Goal: Transaction & Acquisition: Purchase product/service

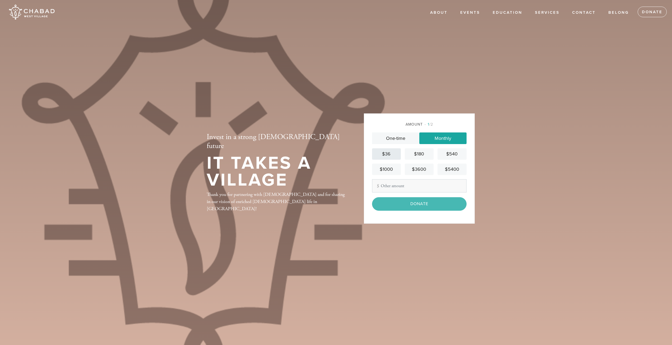
click at [389, 153] on div "$36" at bounding box center [386, 153] width 25 height 7
click at [421, 209] on input "Donate" at bounding box center [419, 203] width 95 height 13
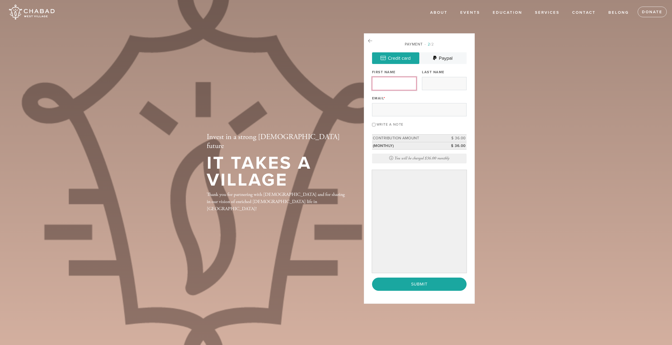
click at [391, 85] on input "First Name" at bounding box center [394, 83] width 44 height 13
type input "[PERSON_NAME]"
type input "[PERSON_NAME][EMAIL_ADDRESS][PERSON_NAME][DOMAIN_NAME]"
click at [395, 287] on input "Submit" at bounding box center [419, 283] width 95 height 13
